Goal: Information Seeking & Learning: Learn about a topic

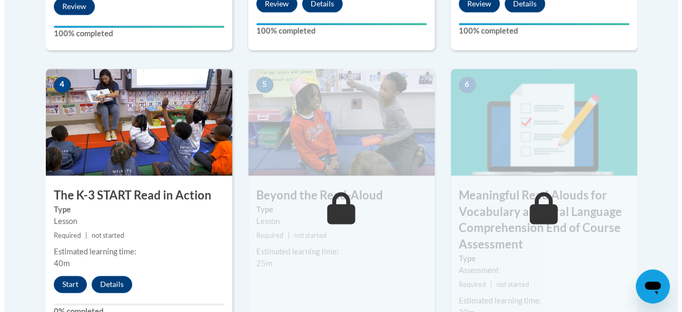
scroll to position [633, 0]
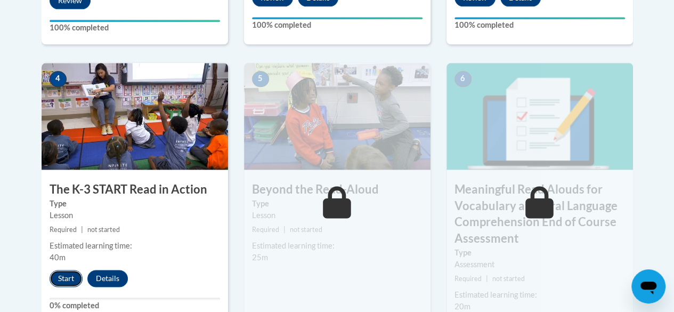
click at [68, 278] on button "Start" at bounding box center [66, 278] width 33 height 17
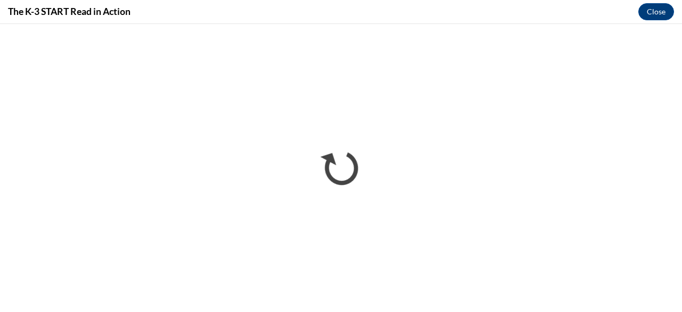
scroll to position [0, 0]
